Goal: Task Accomplishment & Management: Use online tool/utility

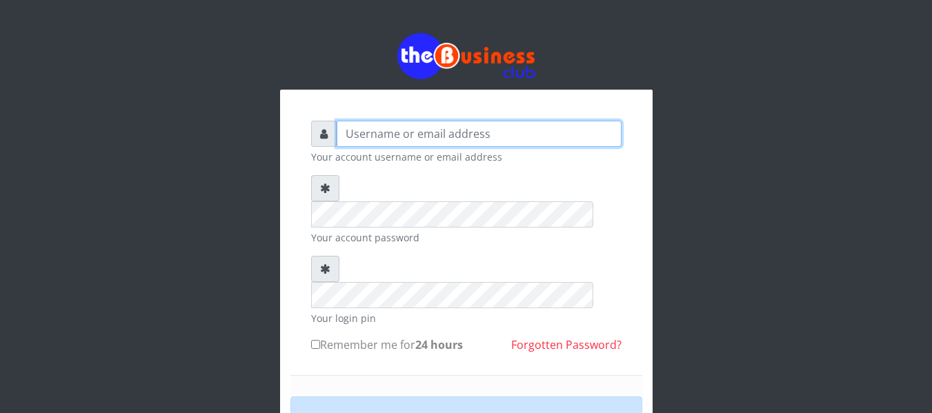
type input "agbitaf2@gmail.com"
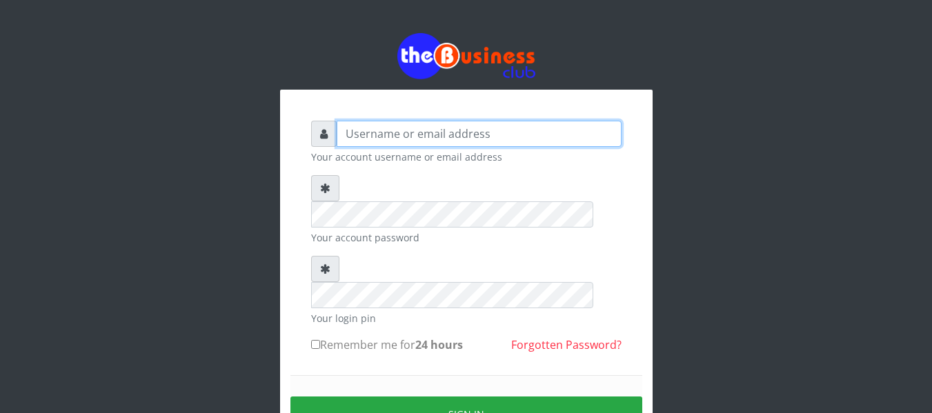
type input "[EMAIL_ADDRESS][DOMAIN_NAME]"
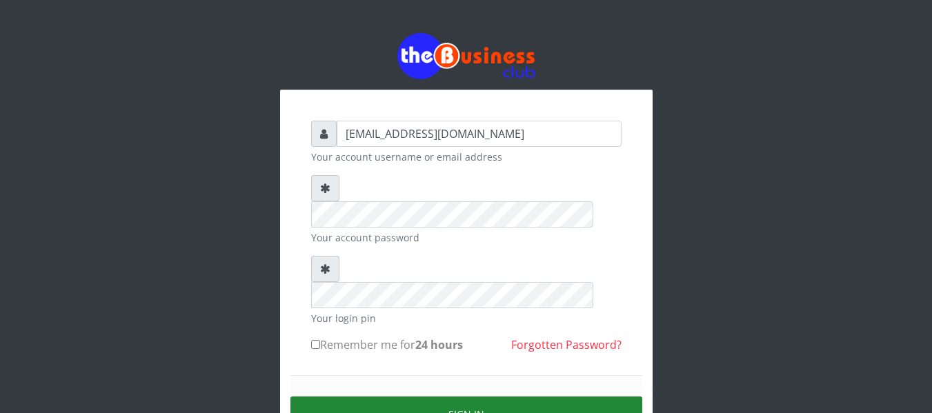
click at [431, 397] on button "Sign in" at bounding box center [466, 414] width 352 height 35
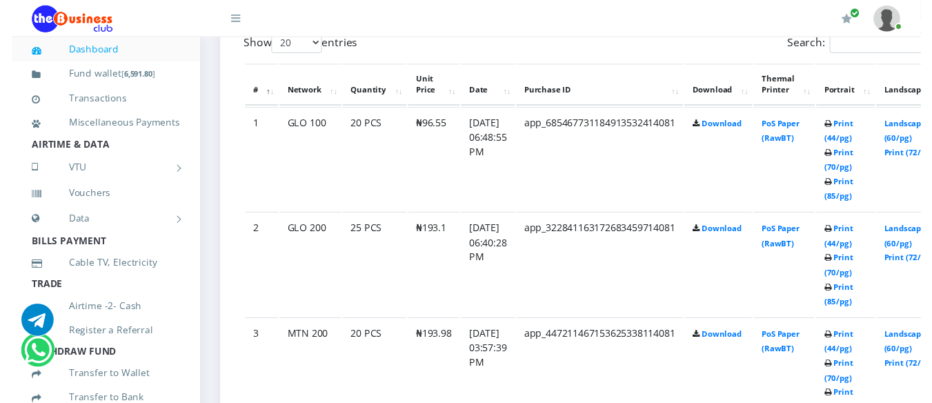
scroll to position [745, 0]
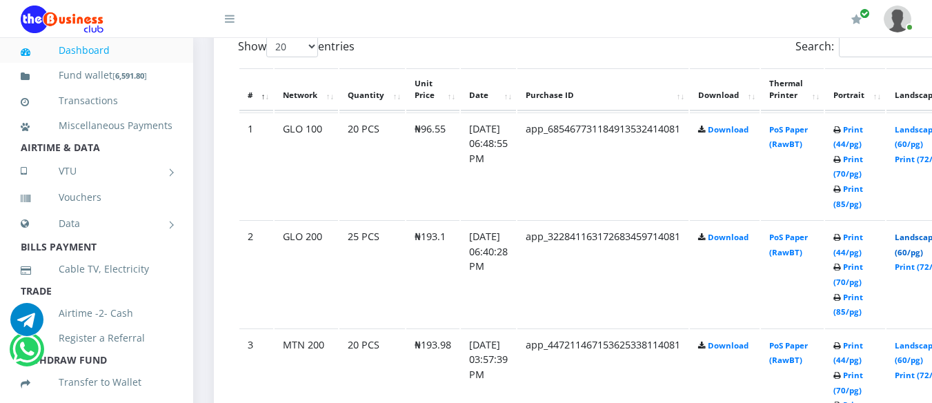
click at [920, 239] on link "Landscape (60/pg)" at bounding box center [916, 245] width 43 height 26
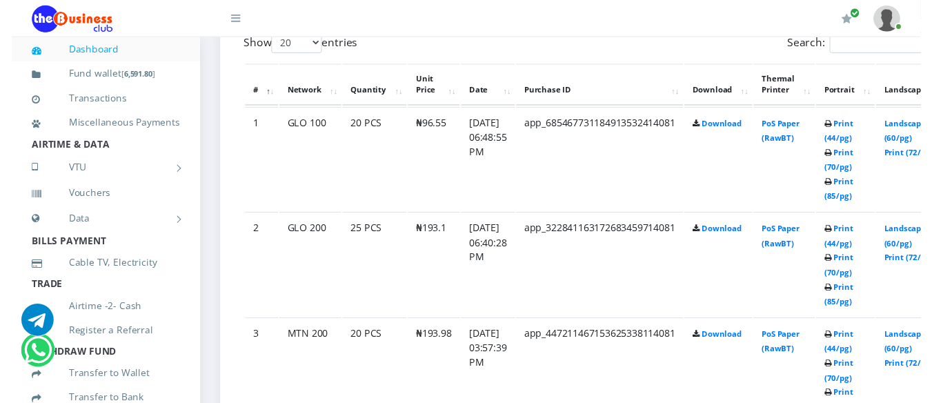
scroll to position [745, 0]
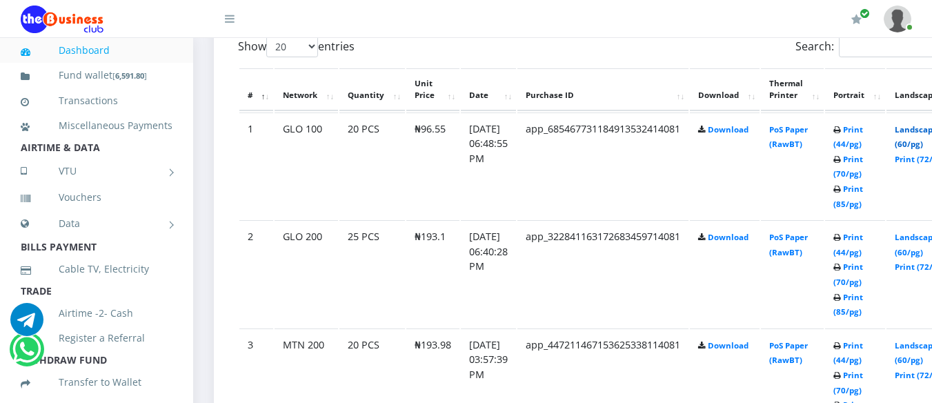
click at [922, 128] on link "Landscape (60/pg)" at bounding box center [916, 137] width 43 height 26
